Goal: Information Seeking & Learning: Compare options

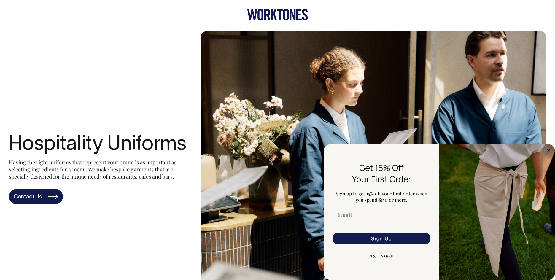
click at [276, 15] on icon at bounding box center [277, 15] width 61 height 12
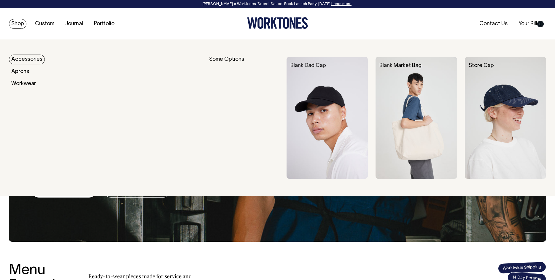
click at [20, 23] on link "Shop" at bounding box center [18, 24] width 18 height 10
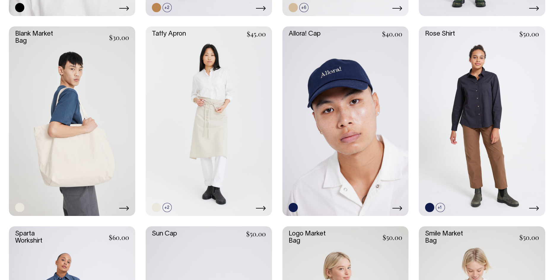
scroll to position [1068, 0]
click at [166, 209] on link at bounding box center [167, 207] width 9 height 9
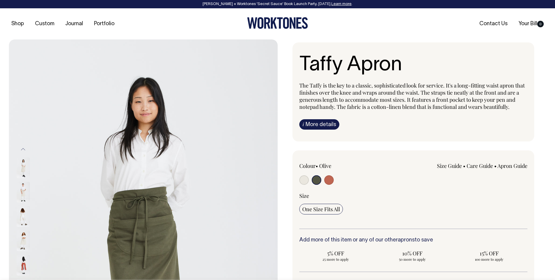
select select "Olive"
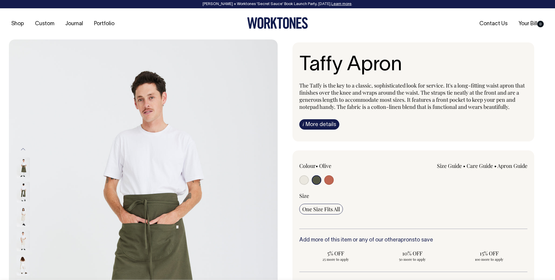
click at [330, 180] on input "radio" at bounding box center [328, 179] width 9 height 9
radio input "true"
select select "Rust"
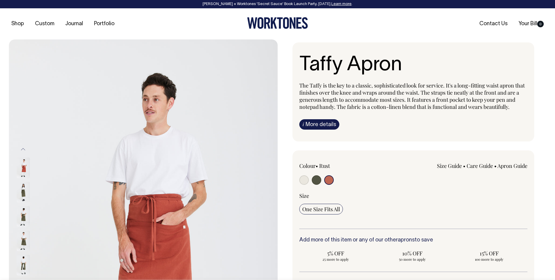
click at [317, 180] on input "radio" at bounding box center [316, 179] width 9 height 9
radio input "true"
select select "Olive"
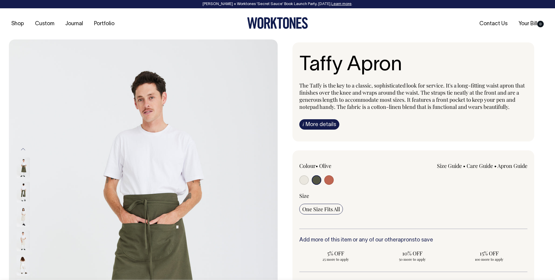
click at [316, 180] on input "radio" at bounding box center [316, 179] width 9 height 9
click at [332, 181] on input "radio" at bounding box center [328, 179] width 9 height 9
radio input "true"
select select "Rust"
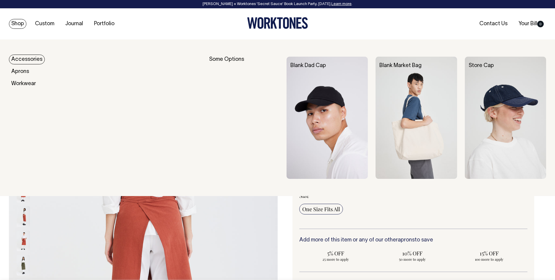
click at [21, 22] on link "Shop" at bounding box center [18, 24] width 18 height 10
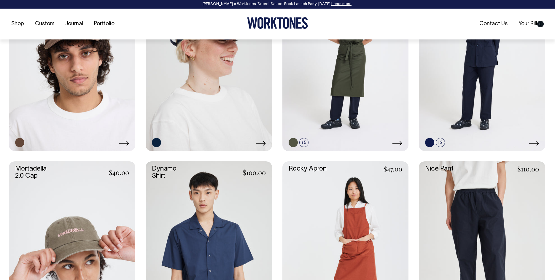
scroll to position [534, 0]
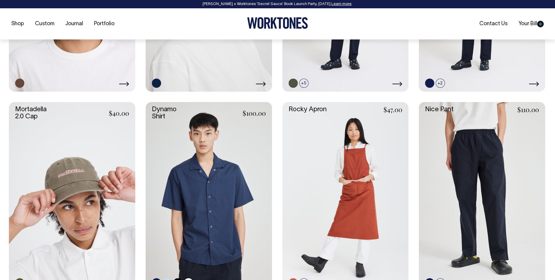
click at [205, 167] on link at bounding box center [209, 197] width 126 height 190
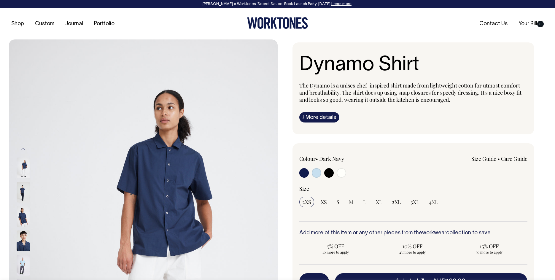
click at [344, 172] on input "radio" at bounding box center [341, 172] width 9 height 9
radio input "true"
select select "Off-White"
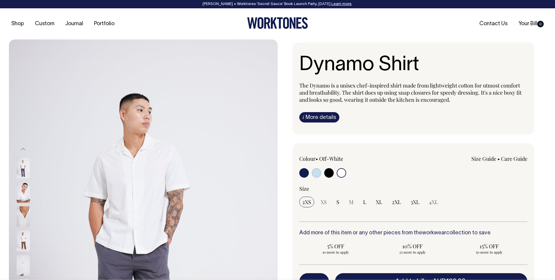
click at [331, 172] on input "radio" at bounding box center [328, 172] width 9 height 9
radio input "true"
select select "Black"
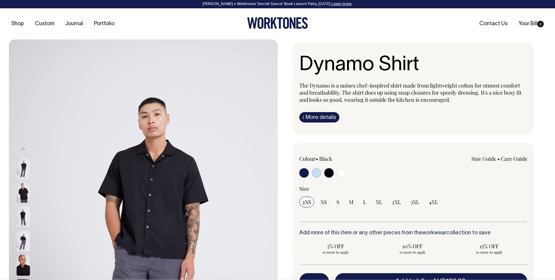
click at [316, 173] on input "radio" at bounding box center [316, 172] width 9 height 9
radio input "true"
select select "True Blue"
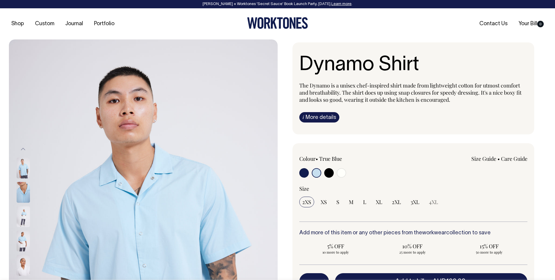
click at [306, 170] on input "radio" at bounding box center [303, 172] width 9 height 9
radio input "true"
select select "Dark Navy"
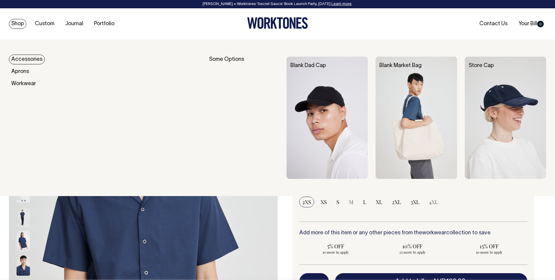
click at [18, 24] on link "Shop" at bounding box center [18, 24] width 18 height 10
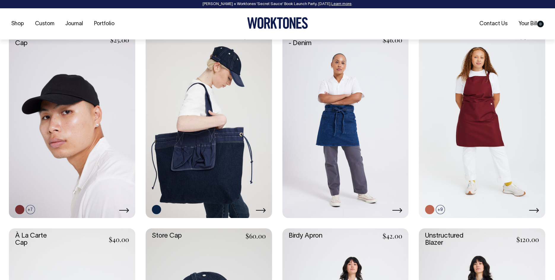
scroll to position [267, 0]
click at [439, 199] on link at bounding box center [440, 198] width 9 height 9
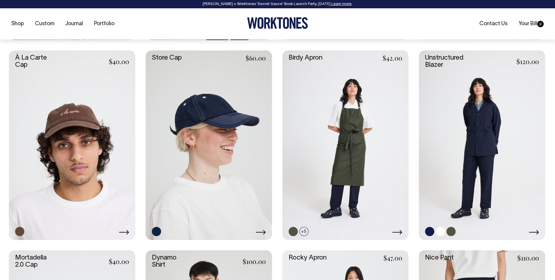
scroll to position [445, 0]
click at [447, 231] on link at bounding box center [451, 231] width 9 height 9
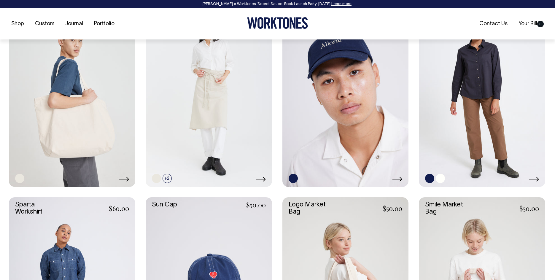
scroll to position [1098, 0]
click at [440, 178] on link at bounding box center [440, 178] width 9 height 9
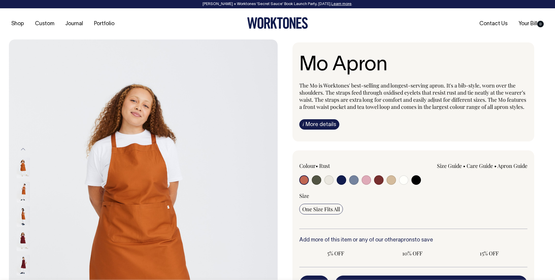
radio input "true"
select select "Olive"
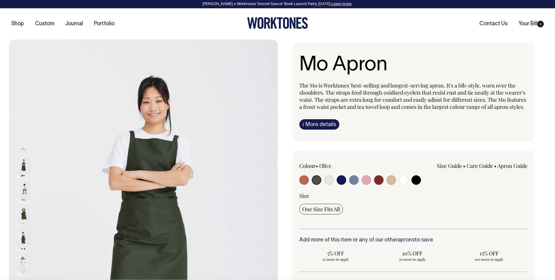
click at [340, 185] on input "radio" at bounding box center [341, 179] width 9 height 9
radio input "true"
select select "Dark Navy"
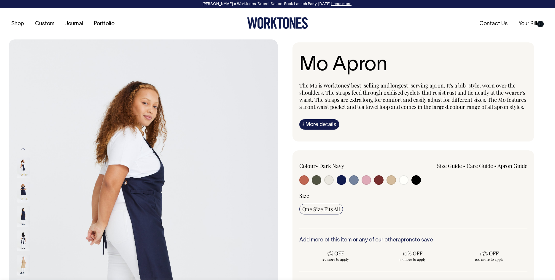
click at [390, 185] on input "radio" at bounding box center [391, 179] width 9 height 9
radio input "true"
select select "Khaki"
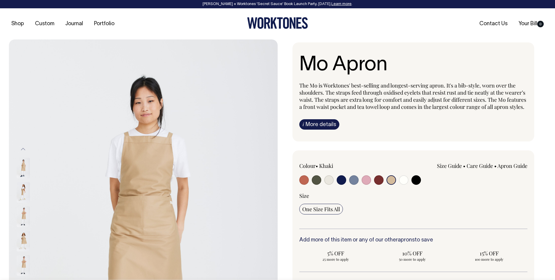
click at [306, 185] on input "radio" at bounding box center [303, 179] width 9 height 9
radio input "true"
select select "Rust"
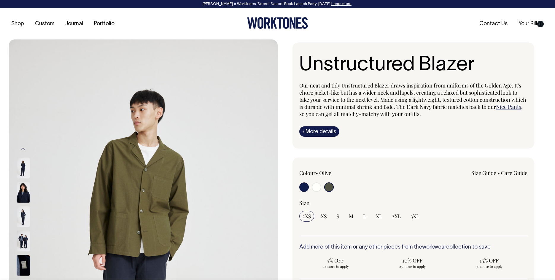
select select "Olive"
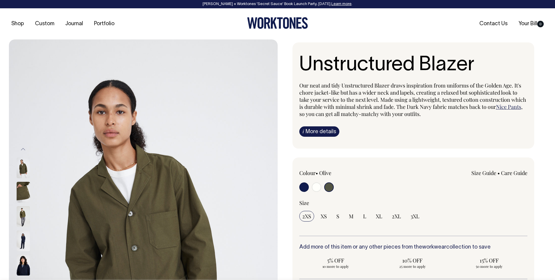
click at [315, 189] on input "radio" at bounding box center [316, 186] width 9 height 9
radio input "true"
radio input "false"
radio input "true"
select select "Off-White"
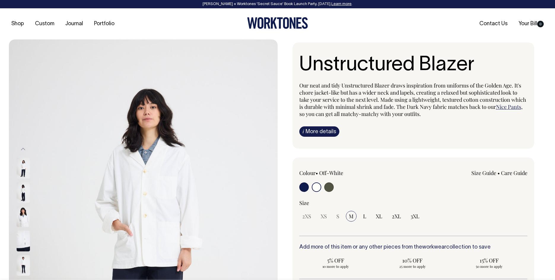
click at [306, 188] on input "radio" at bounding box center [303, 186] width 9 height 9
radio input "true"
select select "Dark Navy"
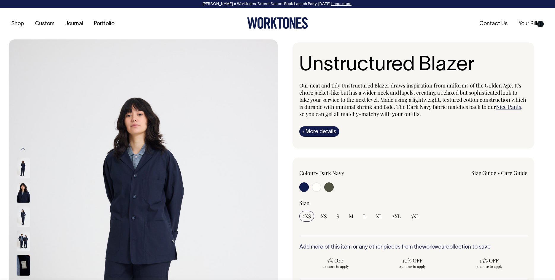
click at [327, 185] on input "radio" at bounding box center [328, 186] width 9 height 9
radio input "true"
select select "Olive"
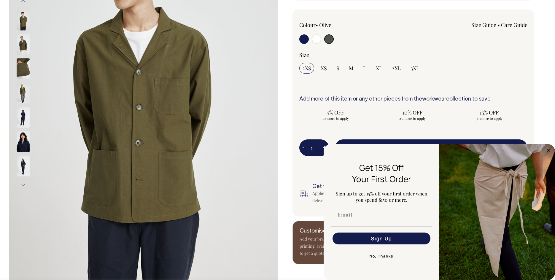
scroll to position [148, 0]
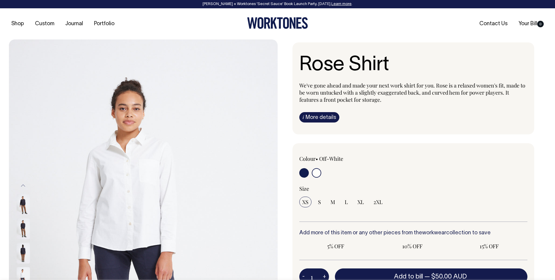
radio input "true"
select select "Off-White"
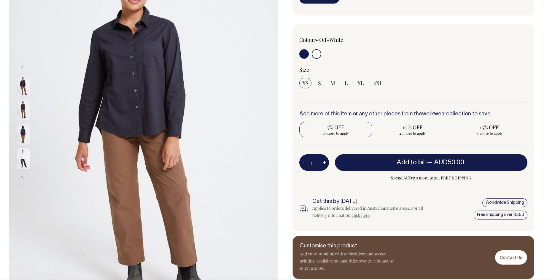
scroll to position [119, 0]
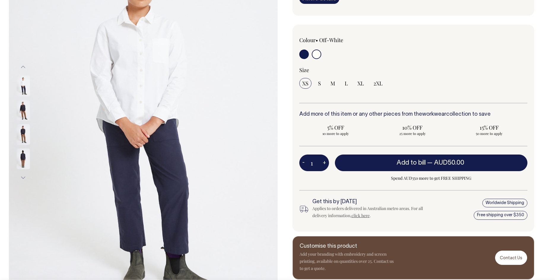
click at [26, 109] on img at bounding box center [23, 110] width 13 height 21
click at [23, 130] on img at bounding box center [23, 134] width 13 height 21
